Goal: Navigation & Orientation: Find specific page/section

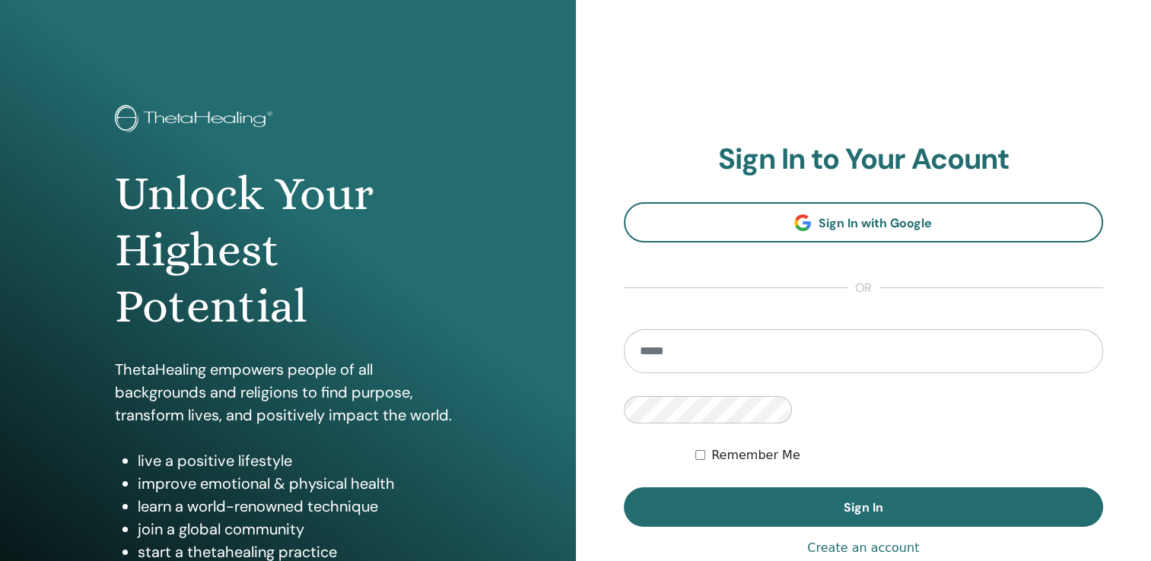
type input "**********"
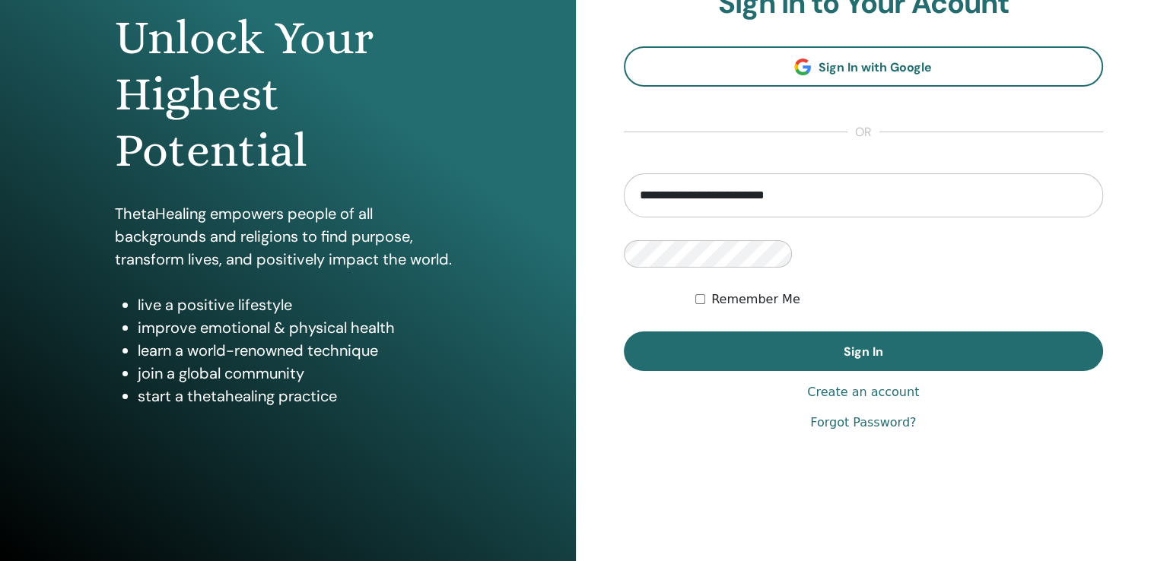
scroll to position [168, 0]
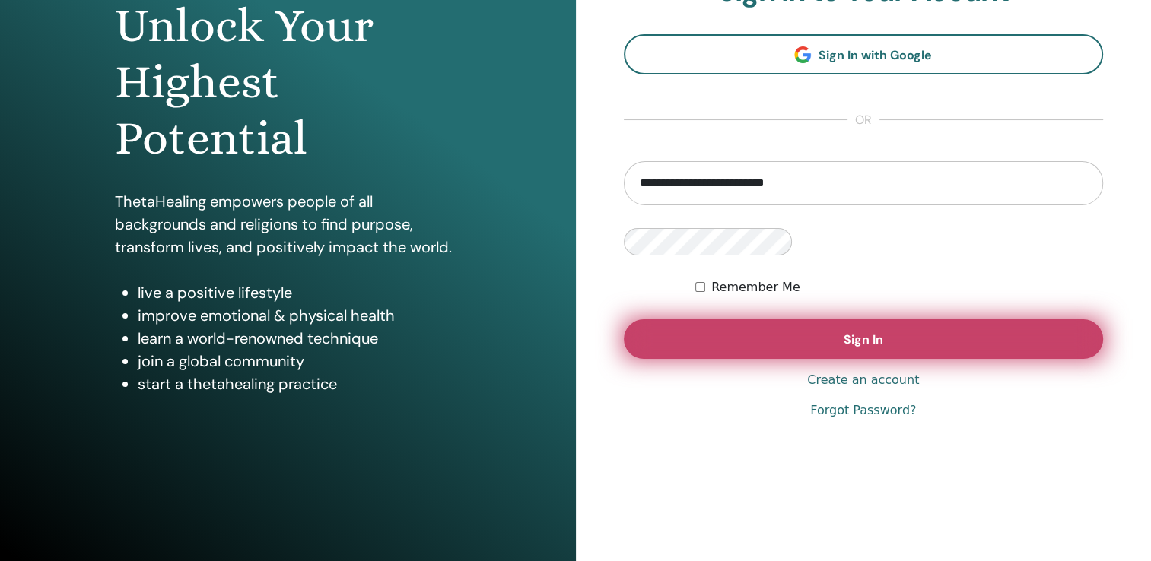
click at [843, 332] on span "Sign In" at bounding box center [863, 340] width 40 height 16
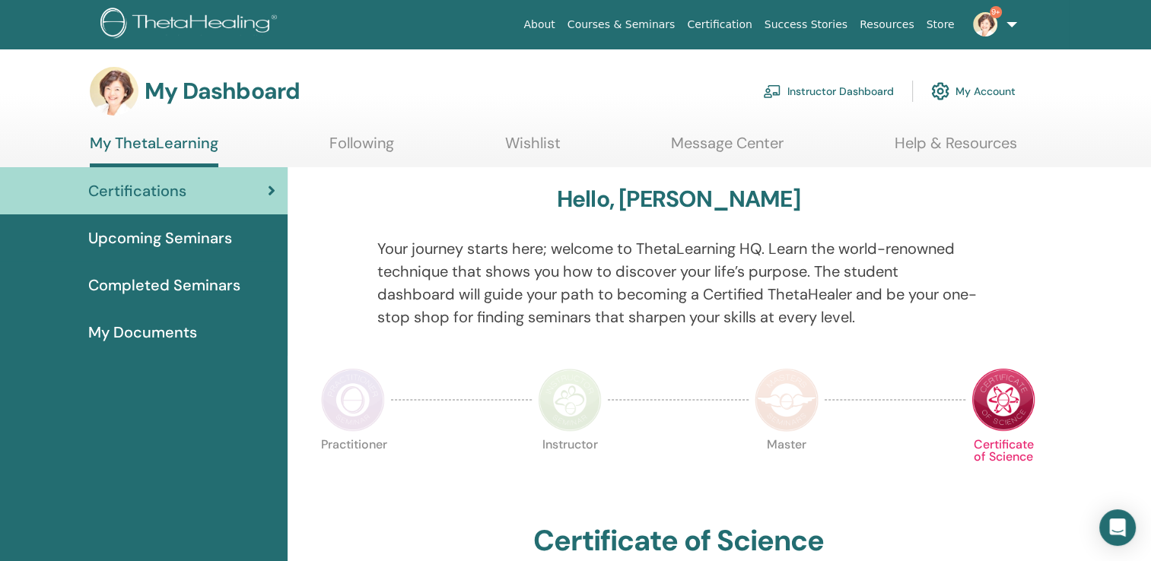
click at [826, 90] on link "Instructor Dashboard" at bounding box center [828, 91] width 131 height 33
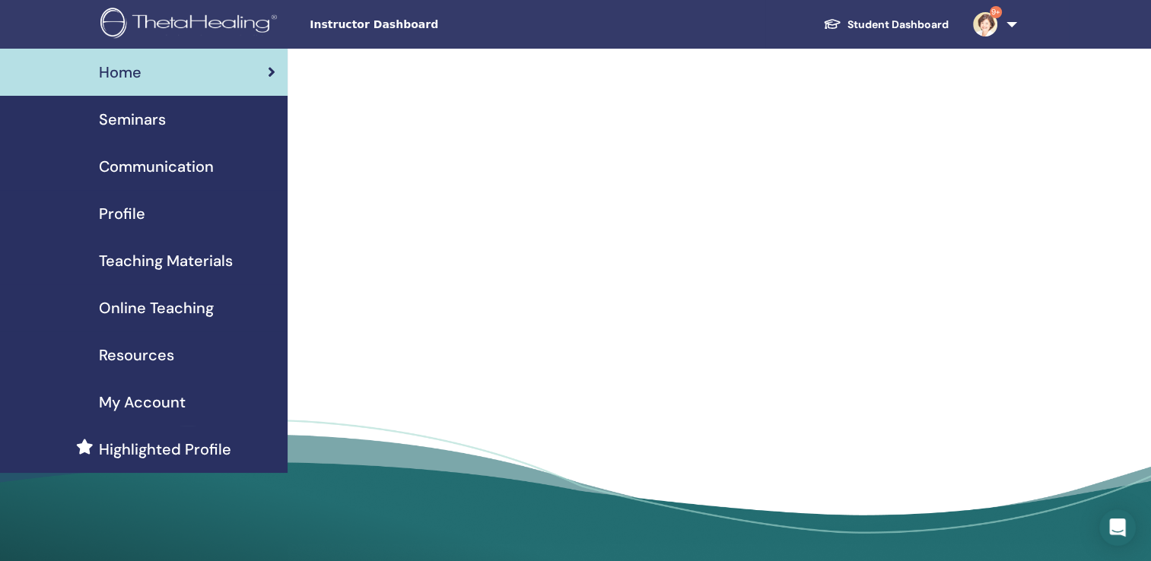
click at [142, 119] on span "Seminars" at bounding box center [132, 119] width 67 height 23
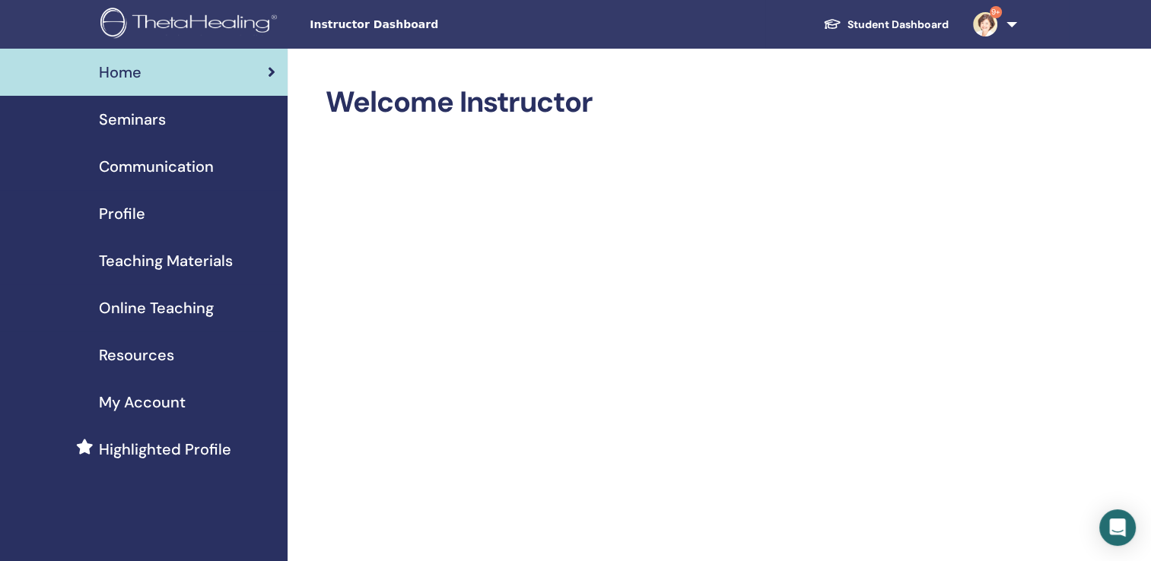
click at [997, 32] on link "9+" at bounding box center [991, 24] width 62 height 49
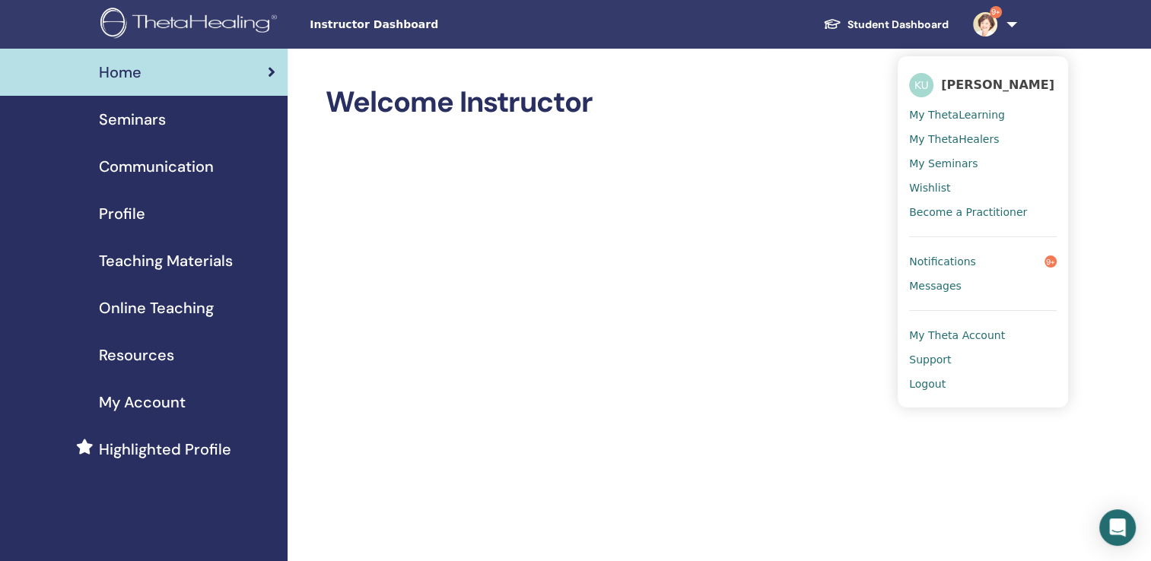
click at [933, 385] on span "Logout" at bounding box center [927, 384] width 37 height 14
